Goal: Navigation & Orientation: Find specific page/section

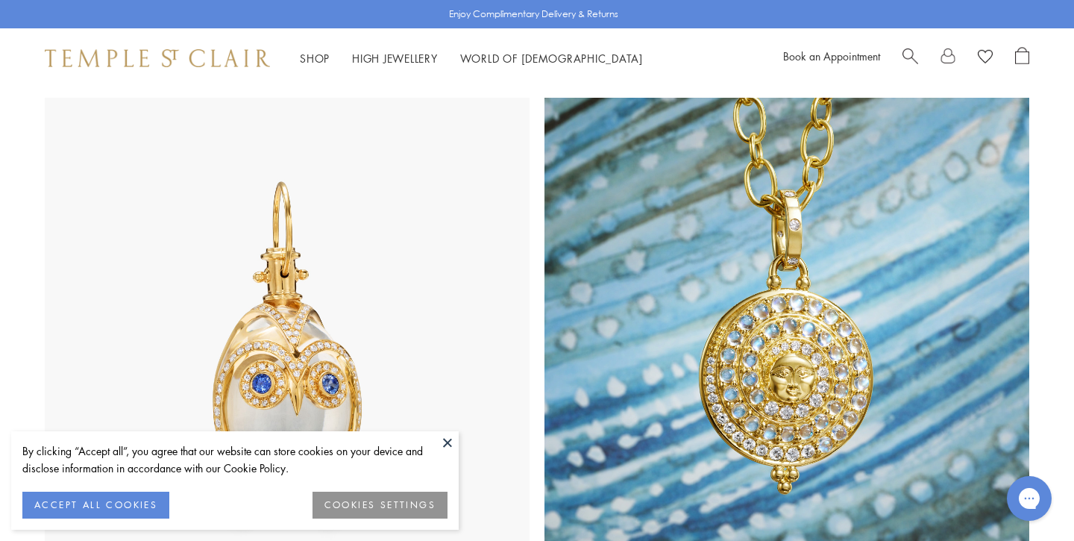
scroll to position [1373, 0]
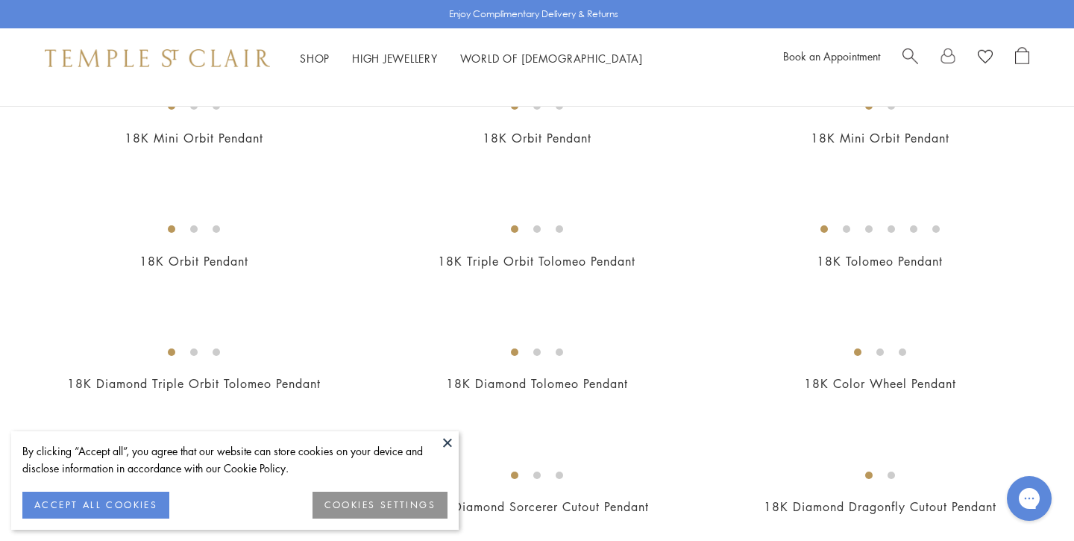
scroll to position [2312, 0]
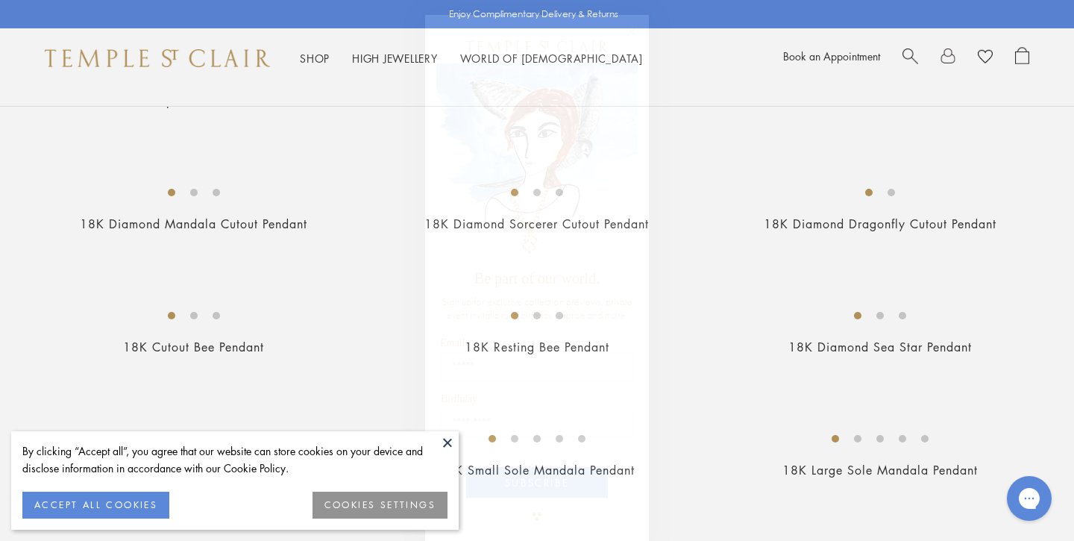
click at [634, 32] on circle "Close dialog" at bounding box center [632, 32] width 18 height 18
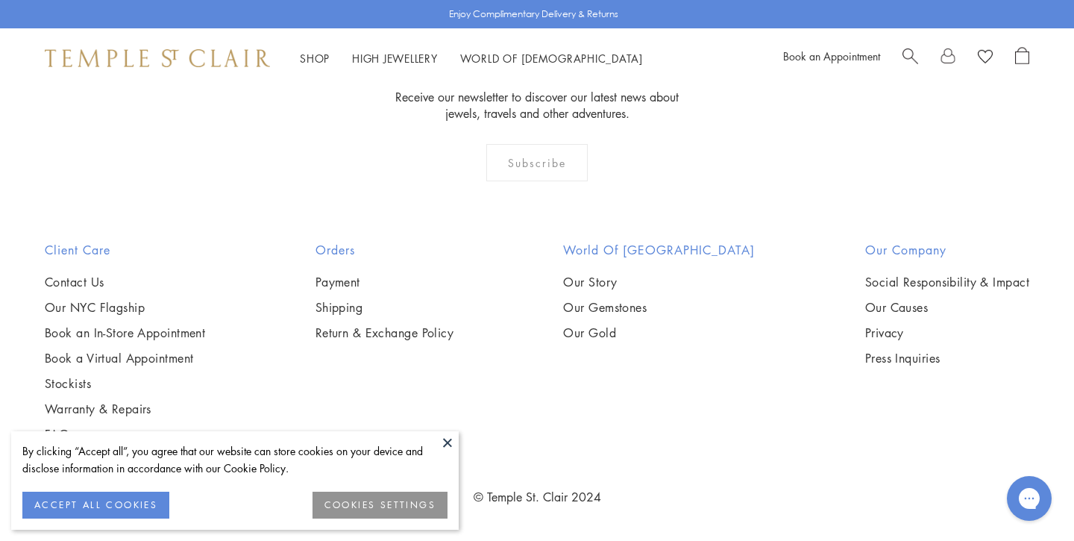
scroll to position [9117, 0]
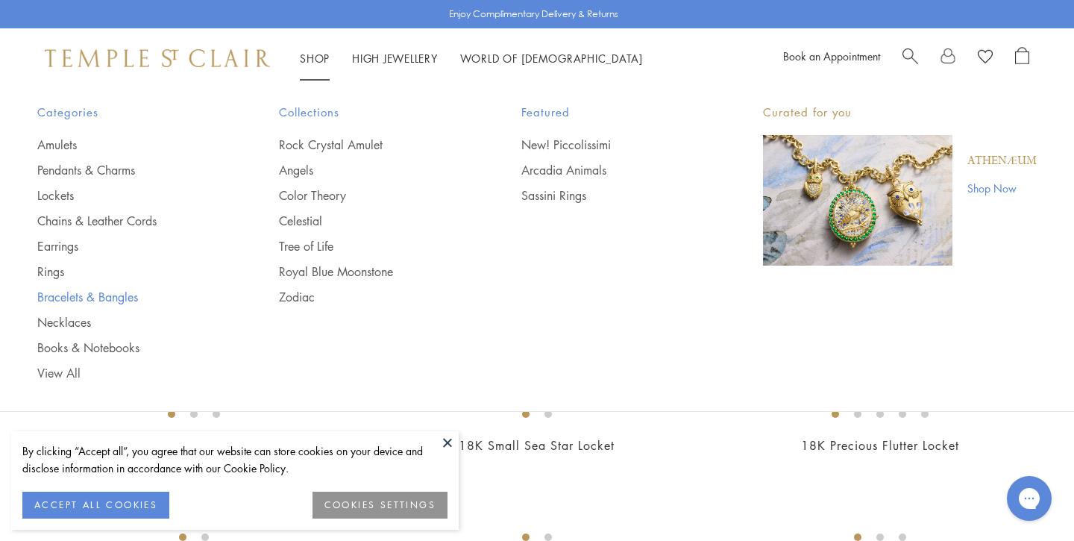
click at [57, 294] on link "Bracelets & Bangles" at bounding box center [128, 297] width 182 height 16
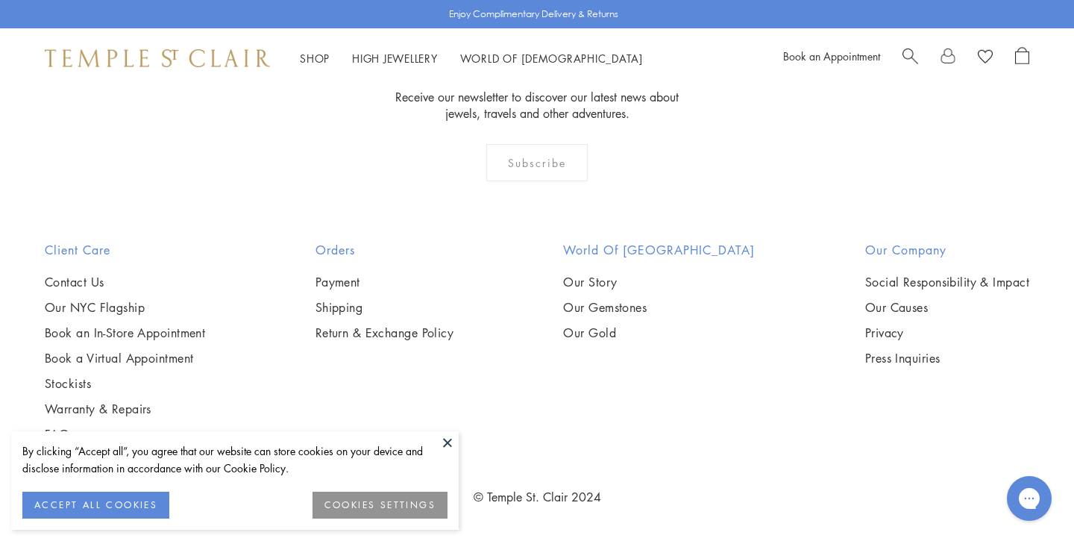
scroll to position [5423, 0]
